Goal: Information Seeking & Learning: Learn about a topic

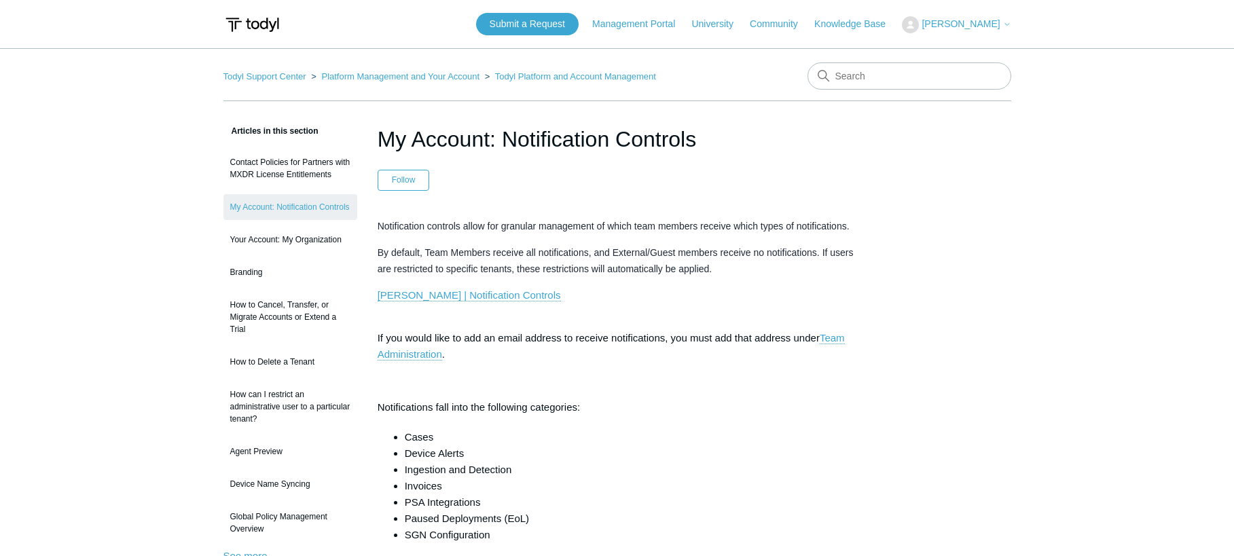
scroll to position [52, 0]
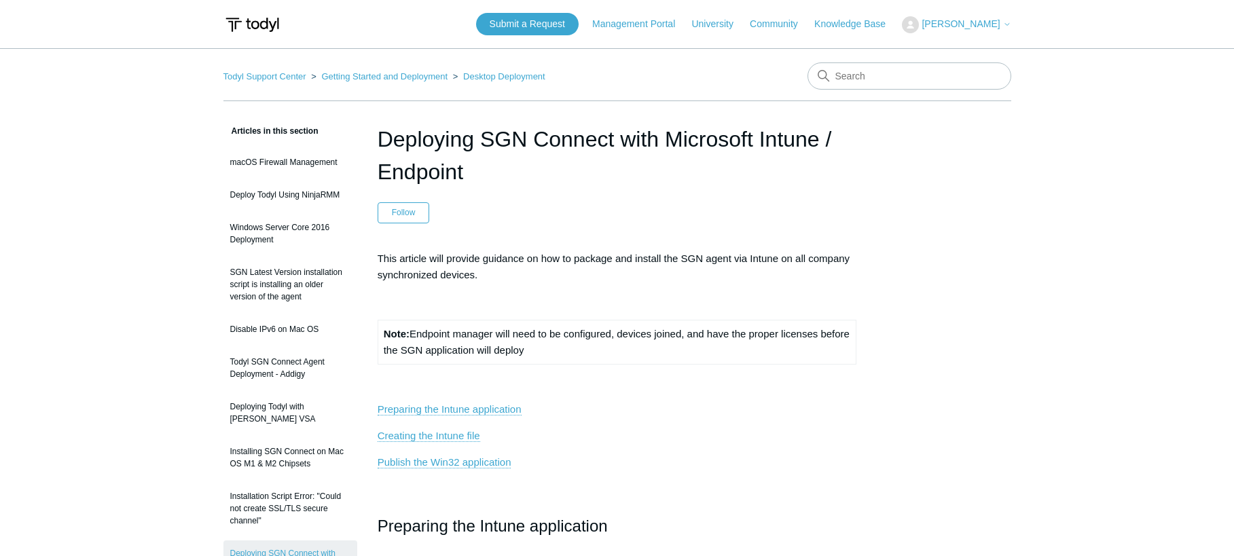
click at [840, 222] on header "Deploying SGN Connect with Microsoft Intune / Endpoint Follow Not yet followed …" at bounding box center [617, 173] width 479 height 101
click at [857, 71] on input "Search" at bounding box center [909, 75] width 204 height 27
type input "policies"
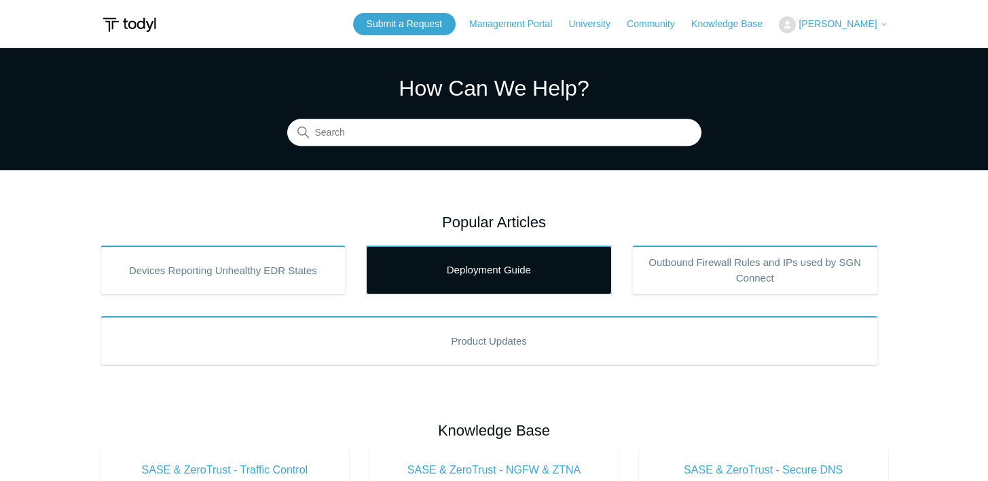
click at [474, 271] on link "Deployment Guide" at bounding box center [489, 270] width 246 height 49
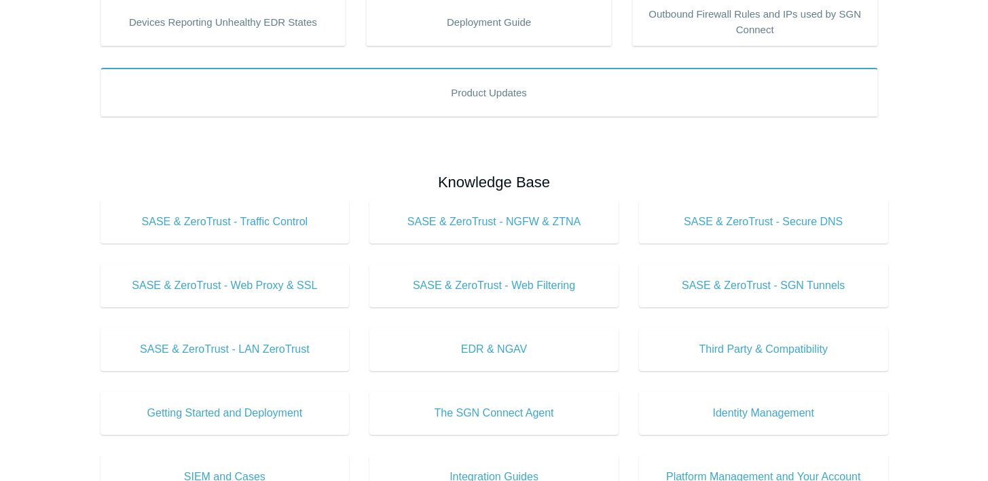
scroll to position [244, 0]
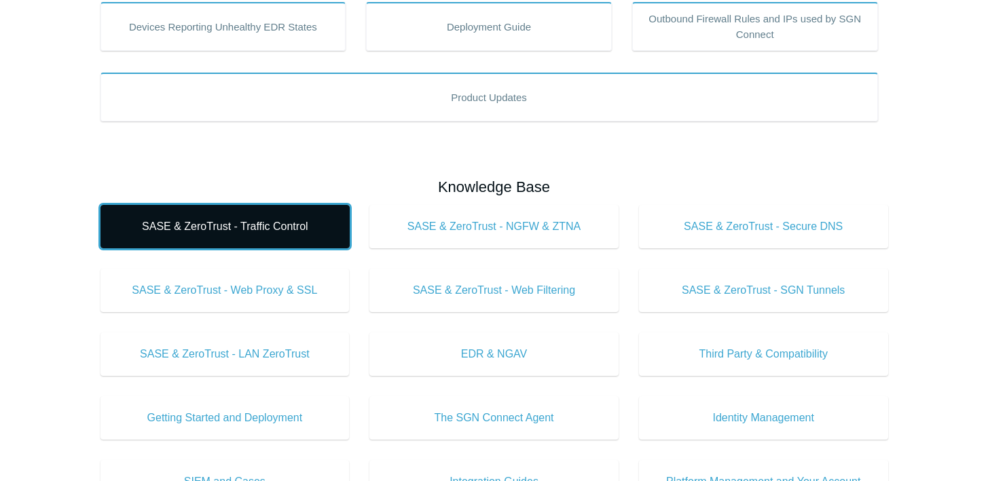
click at [222, 223] on span "SASE & ZeroTrust - Traffic Control" at bounding box center [225, 227] width 208 height 16
